Goal: Book appointment/travel/reservation

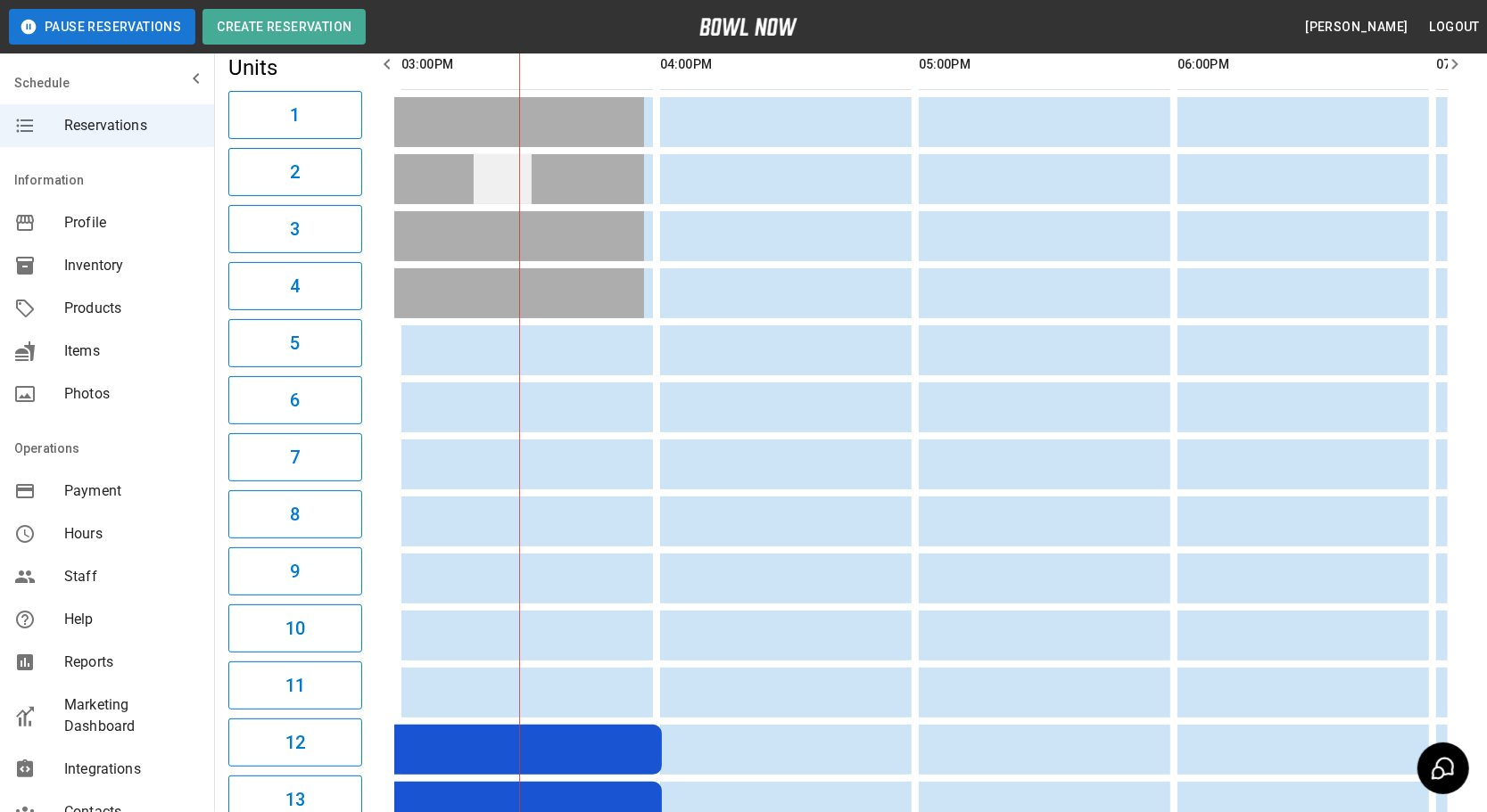
scroll to position [80, 0]
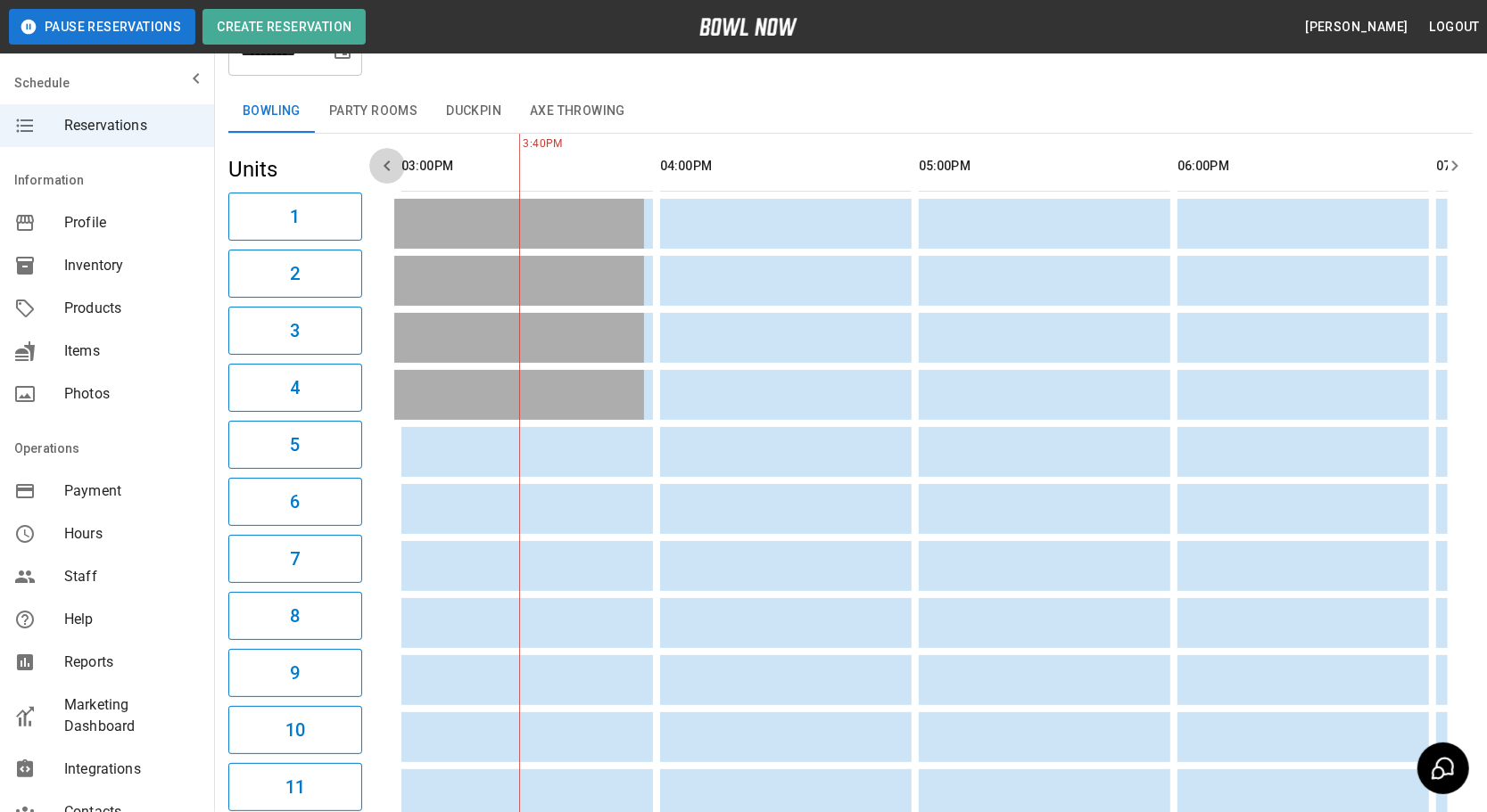
click at [383, 161] on icon "button" at bounding box center [387, 166] width 21 height 21
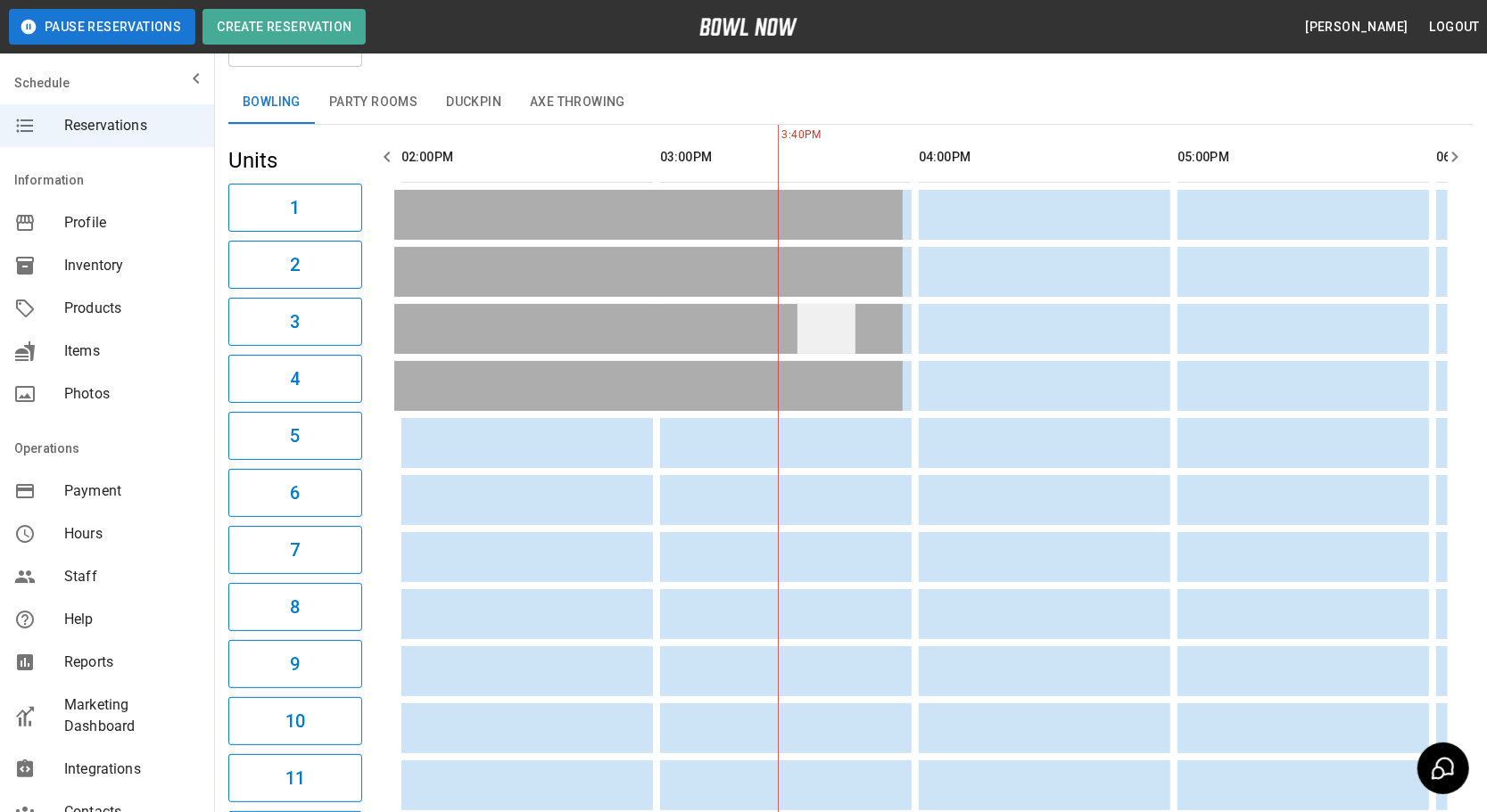
scroll to position [0, 0]
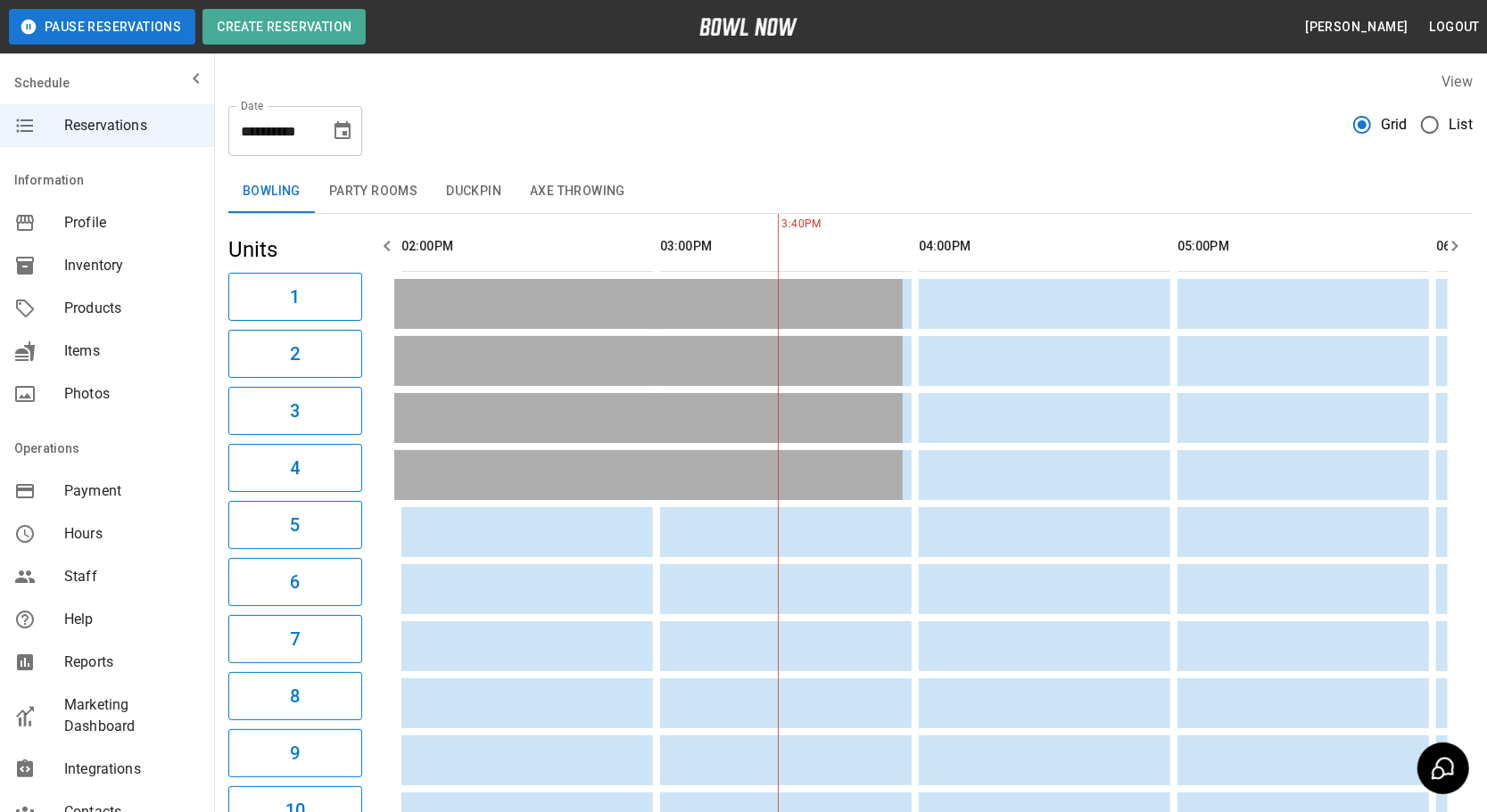
click at [345, 128] on icon "Choose date, selected date is Sep 21, 2025" at bounding box center [342, 131] width 21 height 21
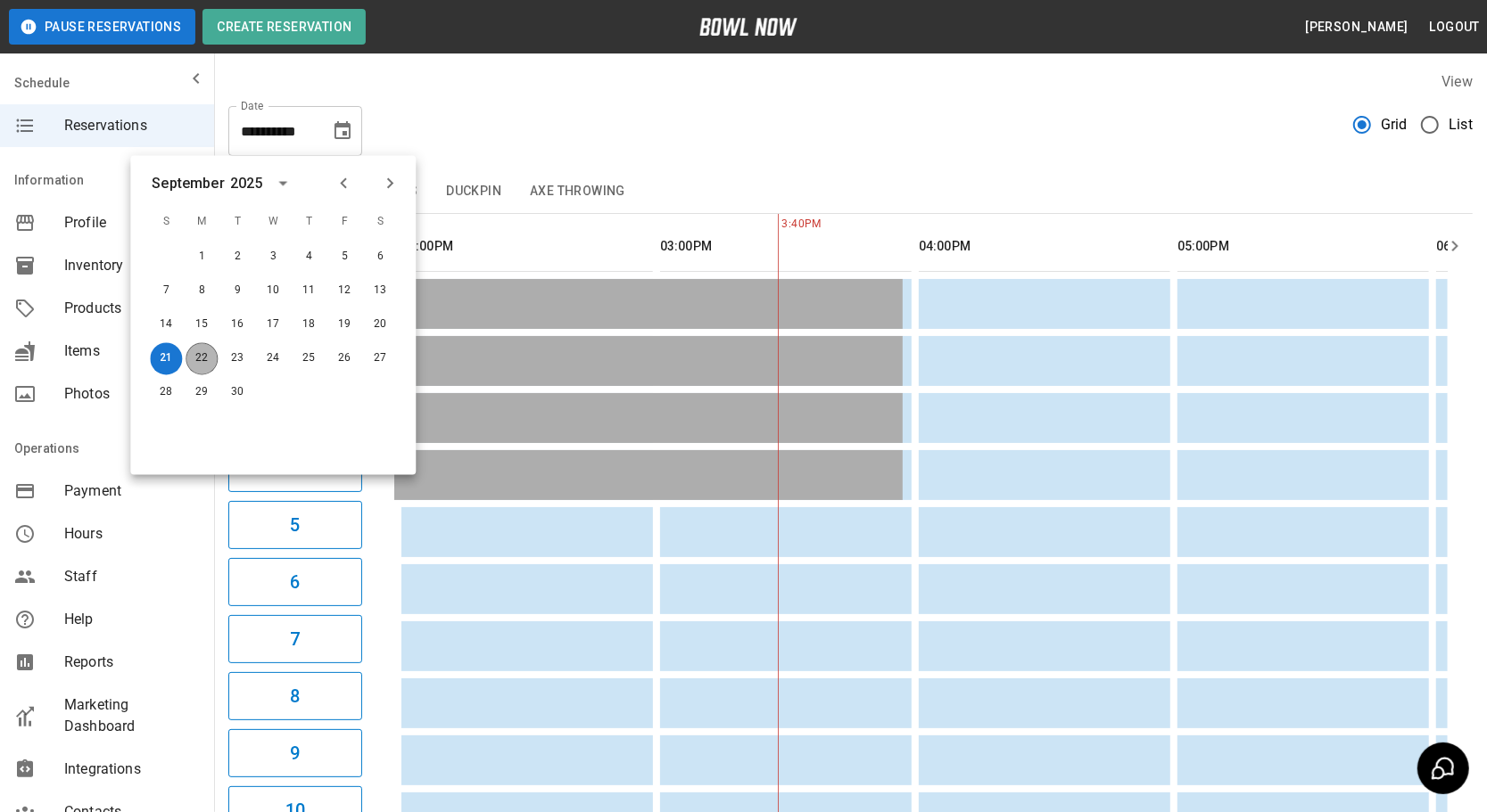
click at [212, 356] on button "22" at bounding box center [201, 359] width 32 height 32
type input "**********"
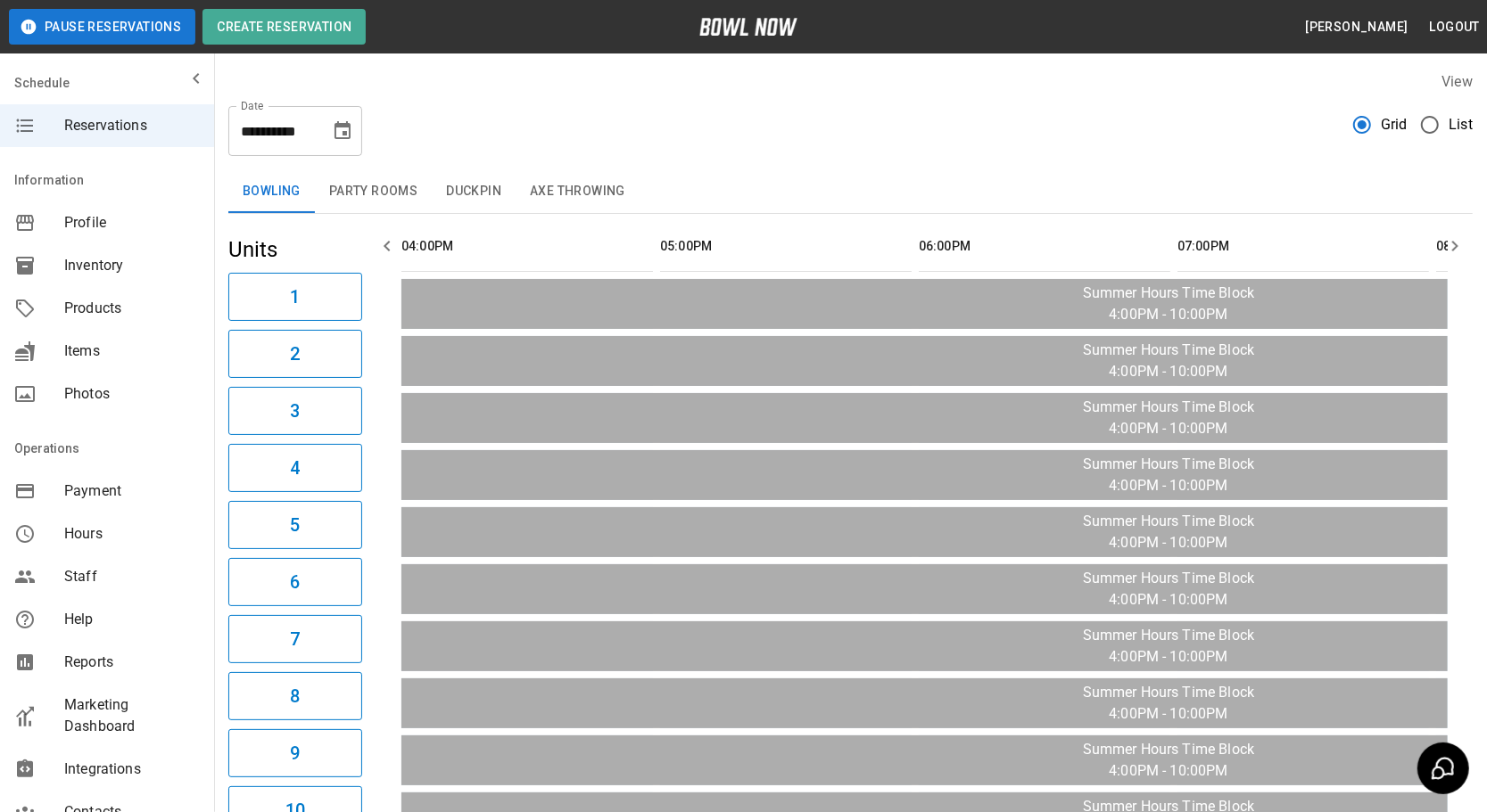
click at [1462, 244] on icon "button" at bounding box center [1454, 246] width 21 height 21
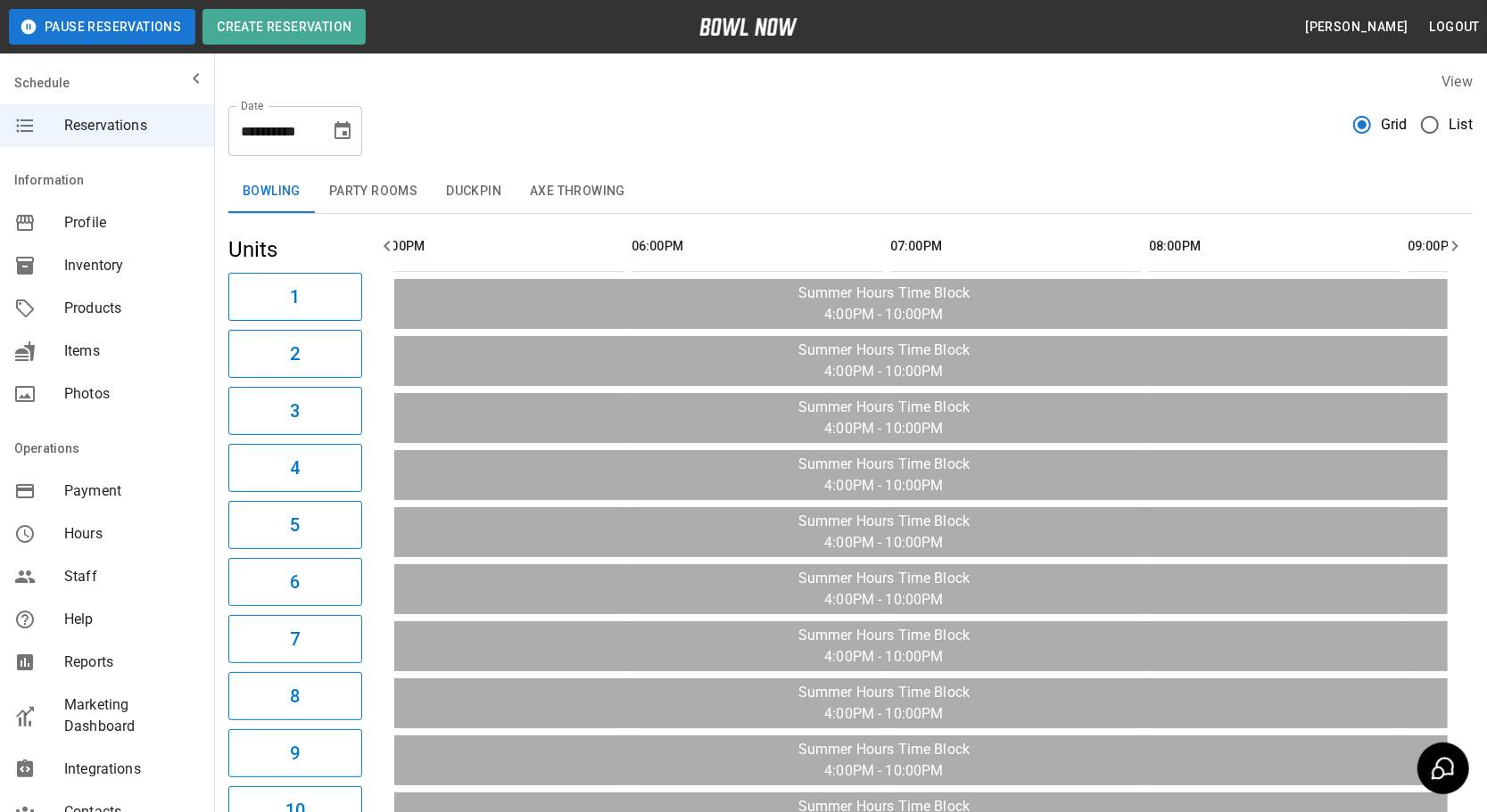
click at [1462, 244] on icon "button" at bounding box center [1454, 246] width 21 height 21
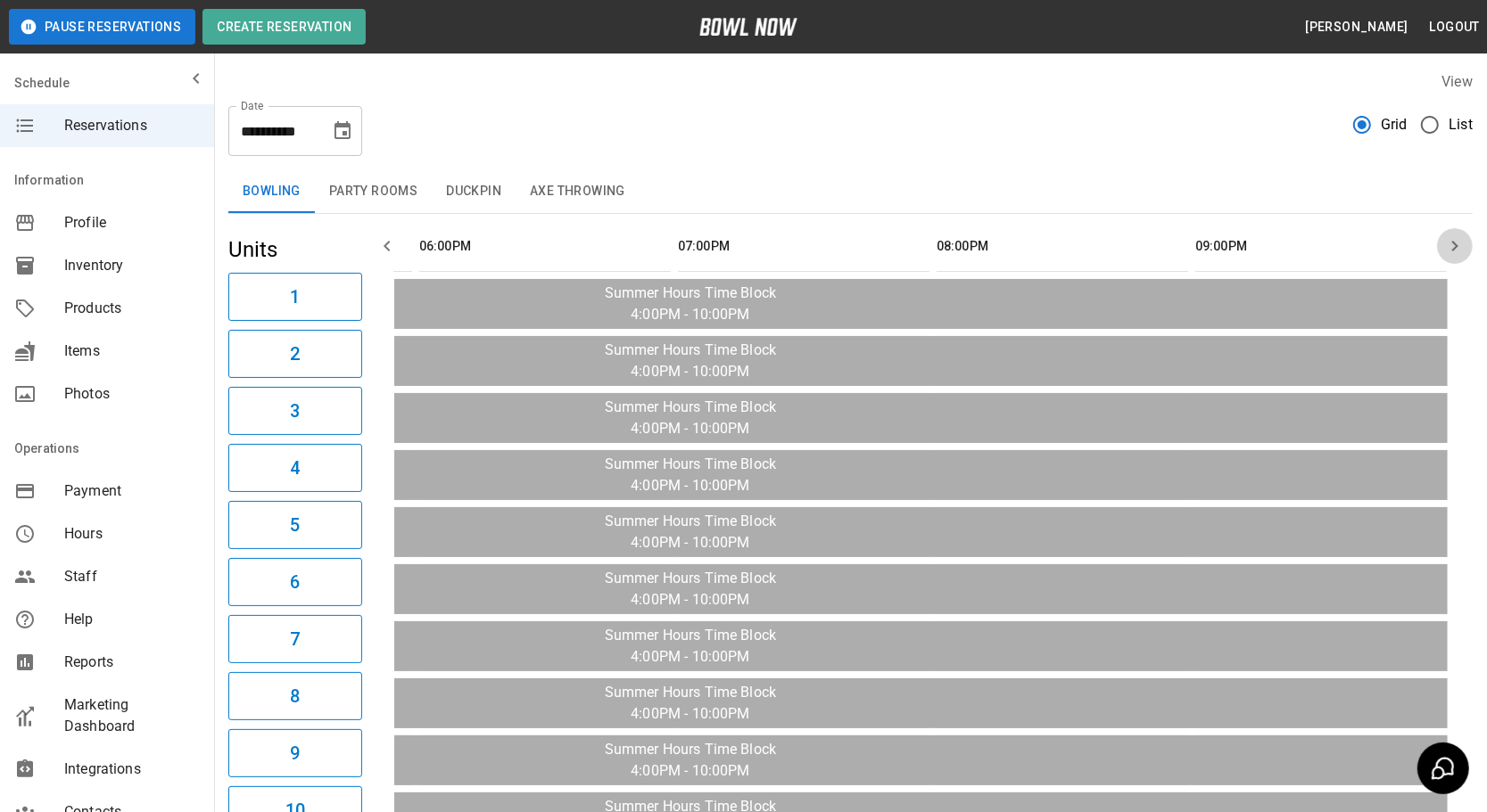
click at [1462, 244] on icon "button" at bounding box center [1454, 246] width 21 height 21
click at [401, 241] on button "button" at bounding box center [387, 246] width 36 height 36
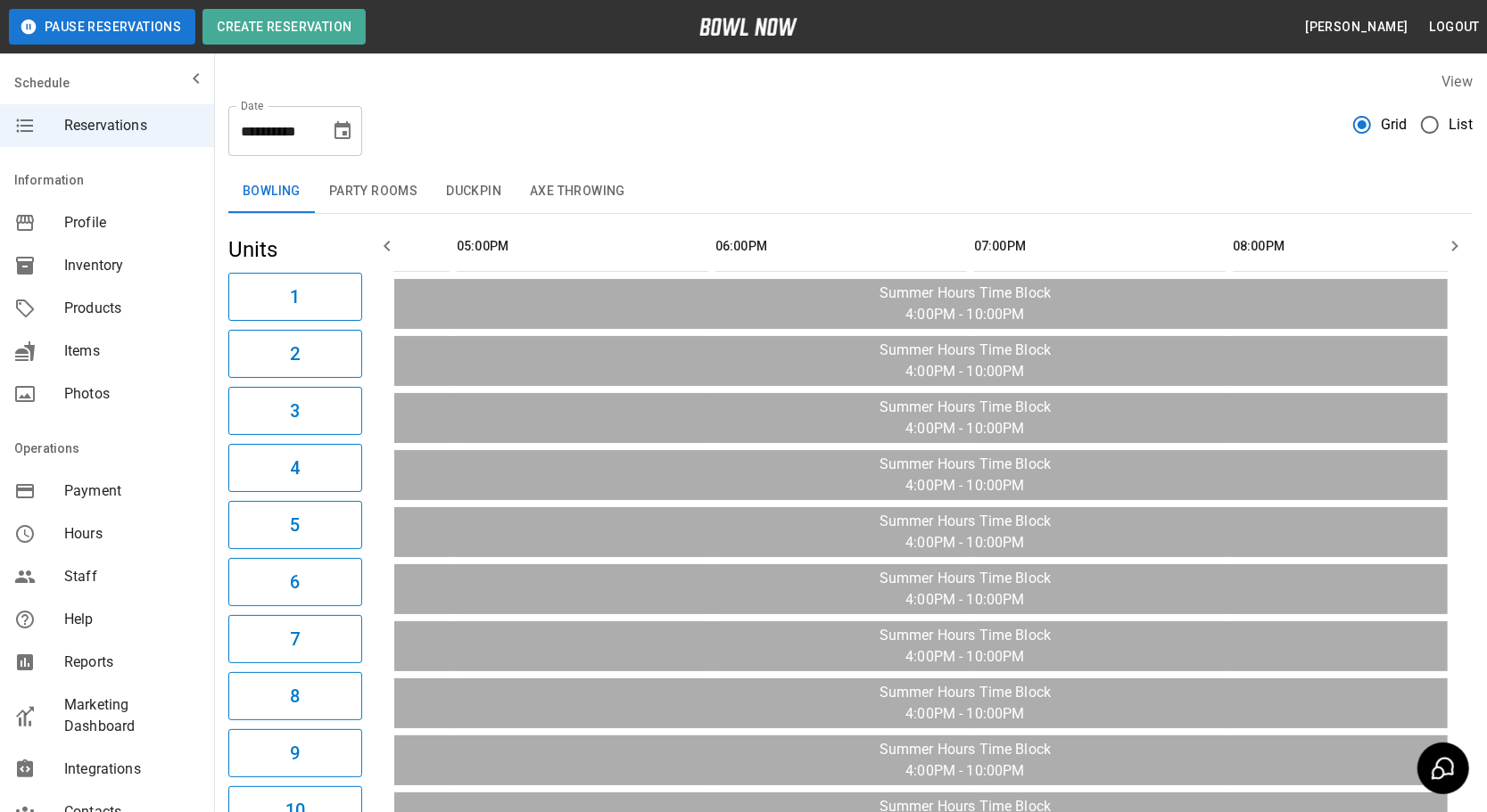
click at [401, 241] on button "button" at bounding box center [387, 246] width 36 height 36
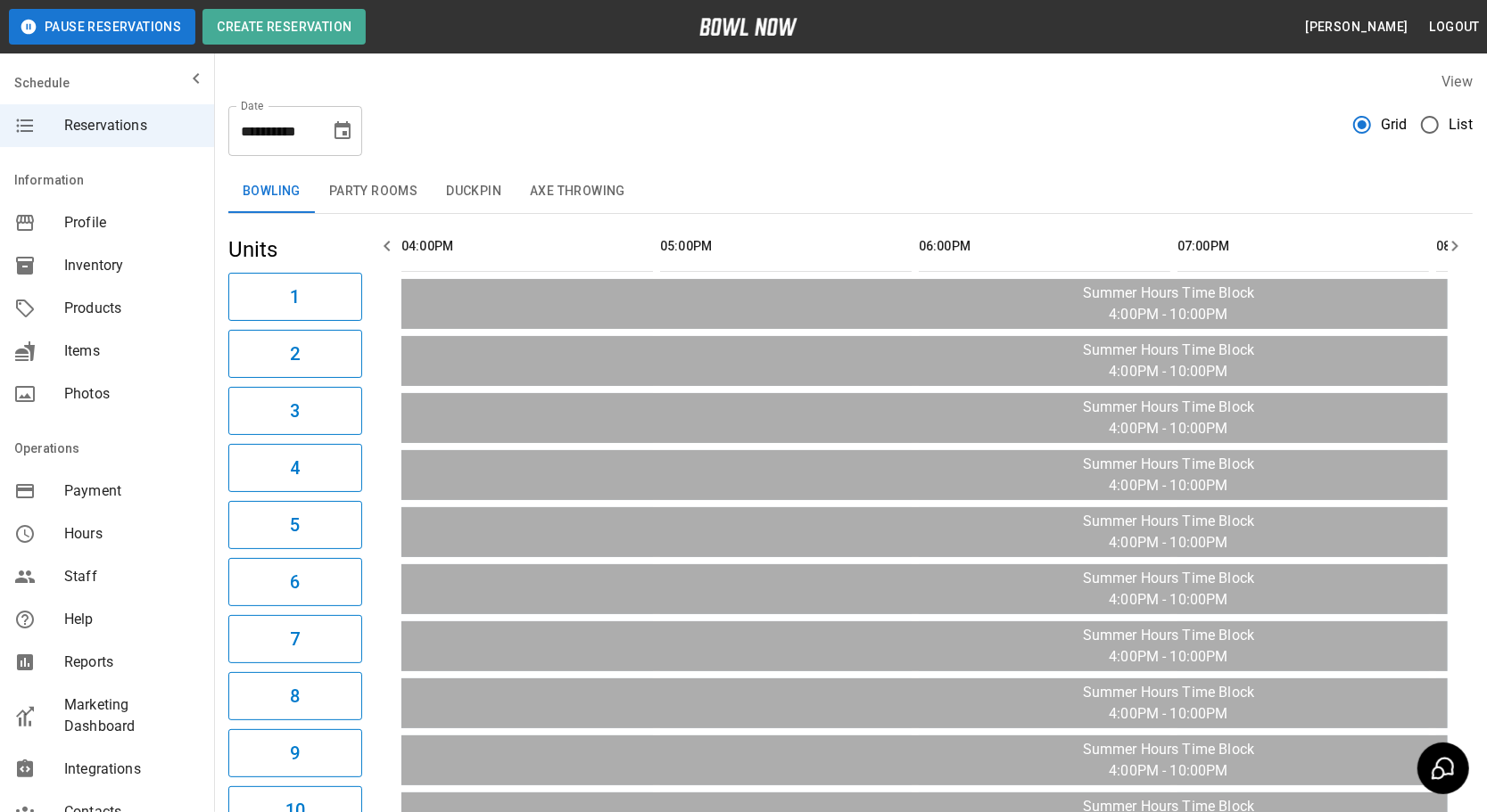
click at [401, 241] on button "button" at bounding box center [387, 246] width 36 height 36
